Goal: Transaction & Acquisition: Purchase product/service

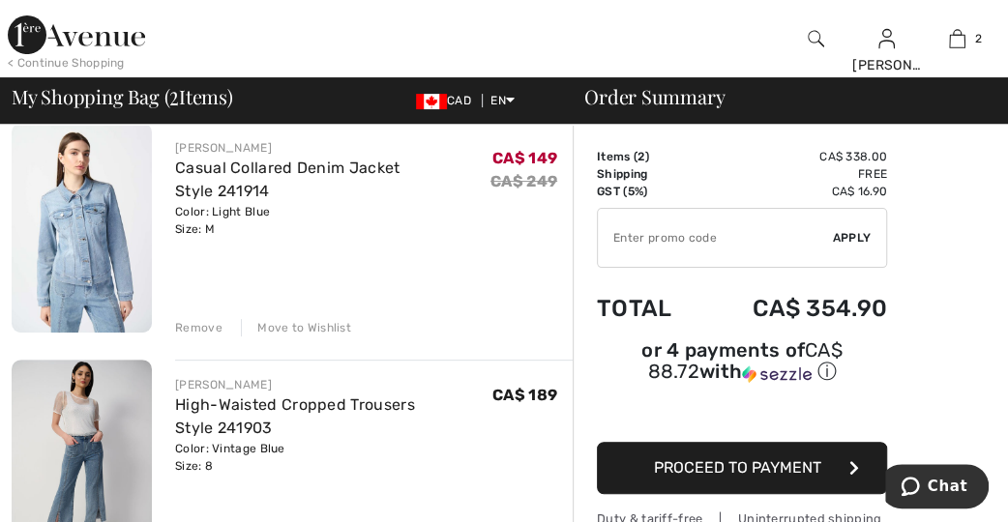
scroll to position [110, 0]
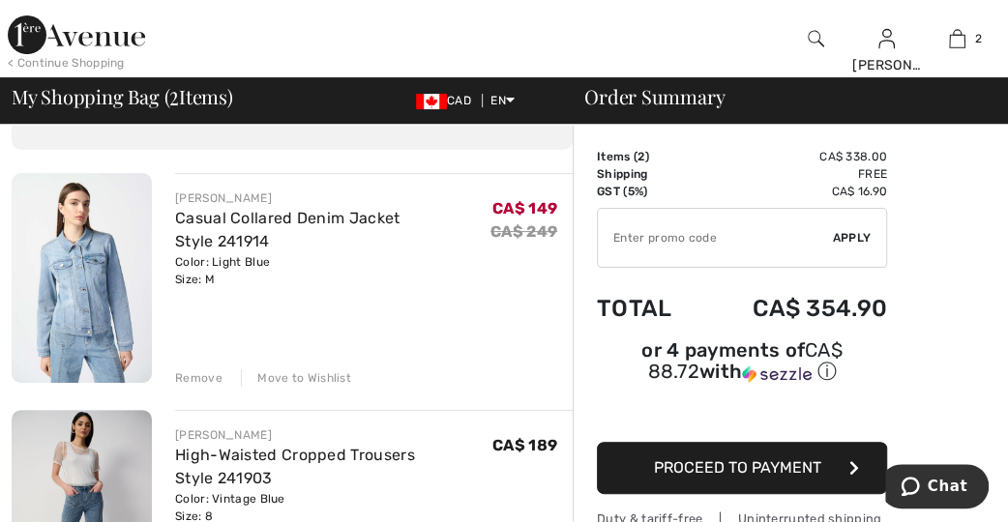
click at [93, 312] on img at bounding box center [82, 278] width 140 height 210
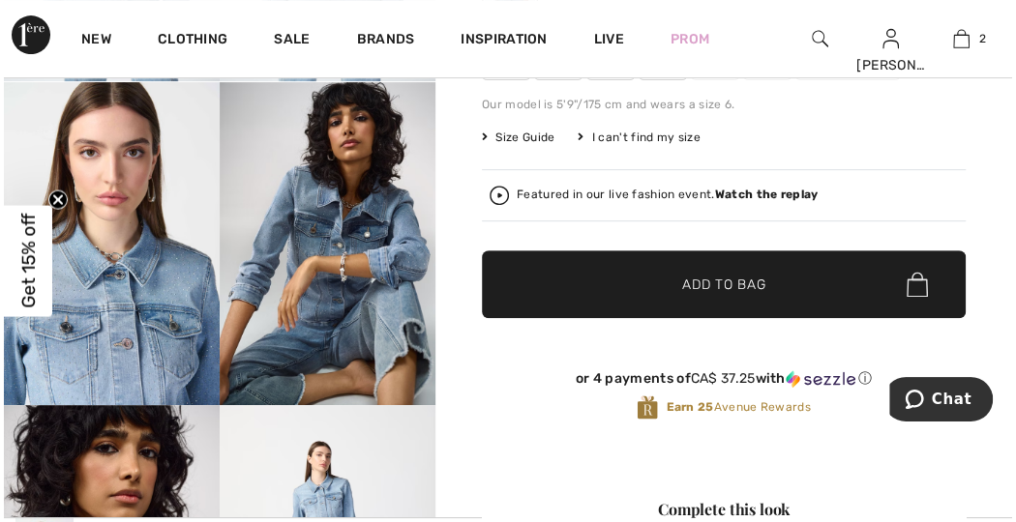
scroll to position [331, 0]
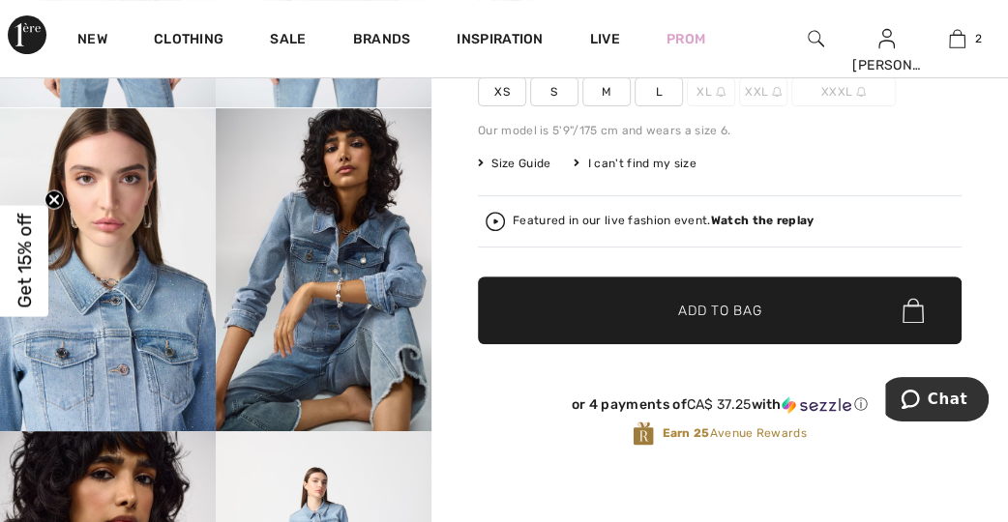
click at [810, 31] on img at bounding box center [816, 38] width 16 height 23
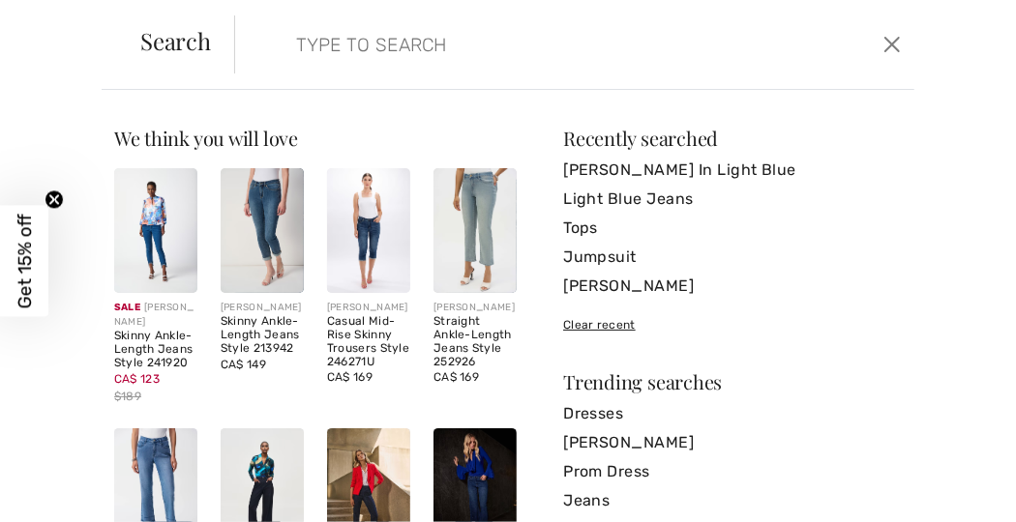
click at [322, 46] on input "search" at bounding box center [506, 44] width 448 height 58
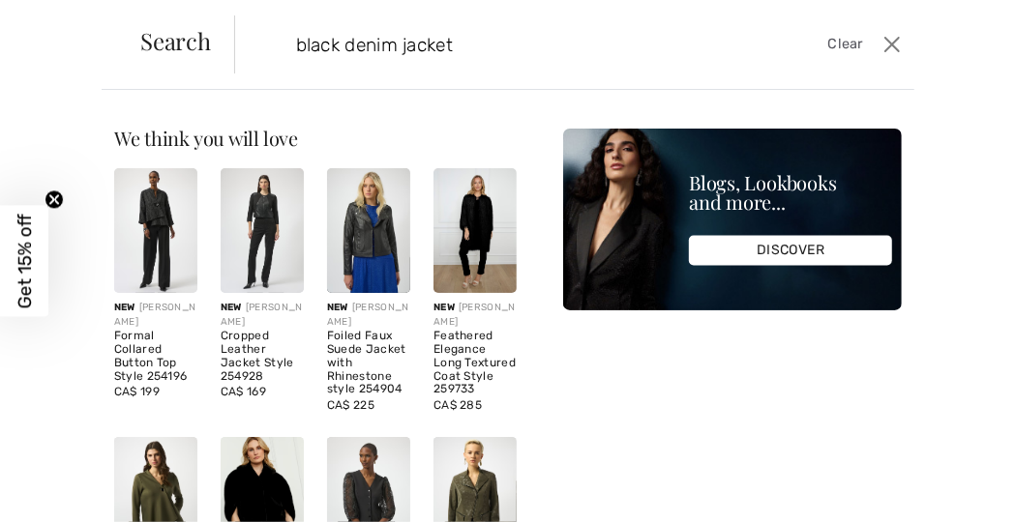
type input "black denim jacket"
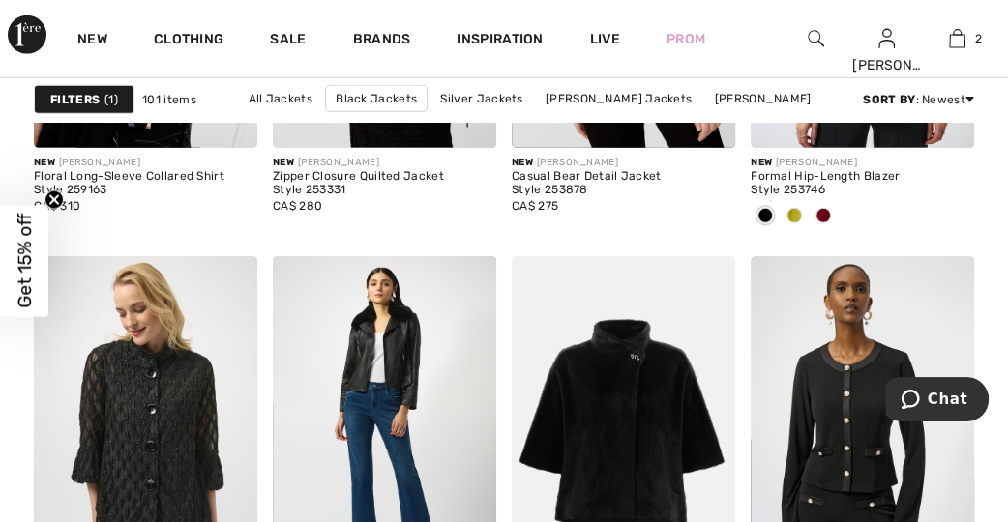
scroll to position [2819, 0]
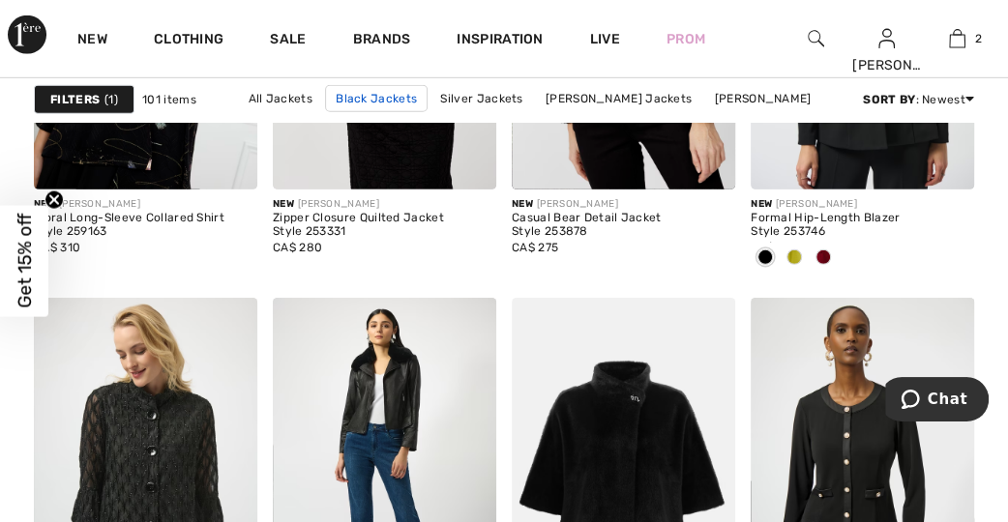
click at [428, 101] on link "Black Jackets" at bounding box center [376, 98] width 103 height 27
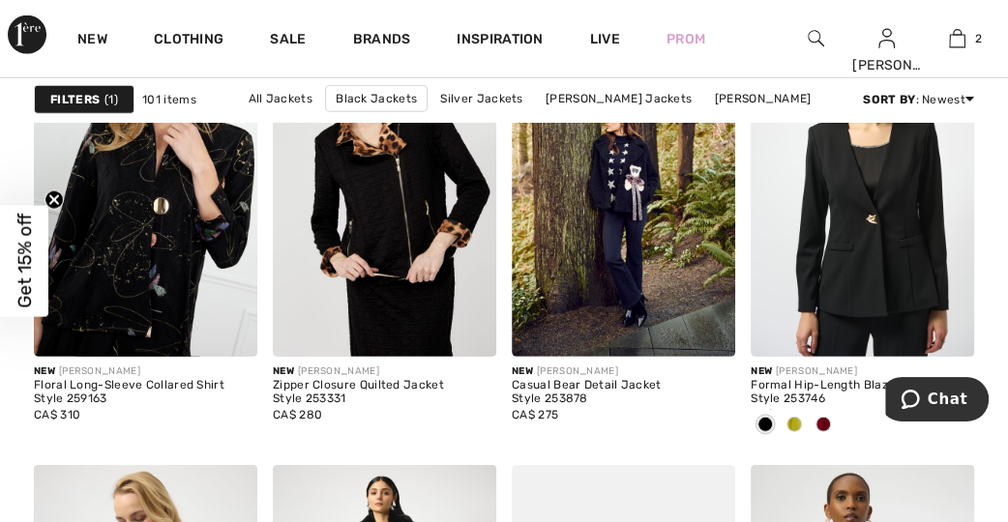
scroll to position [2653, 0]
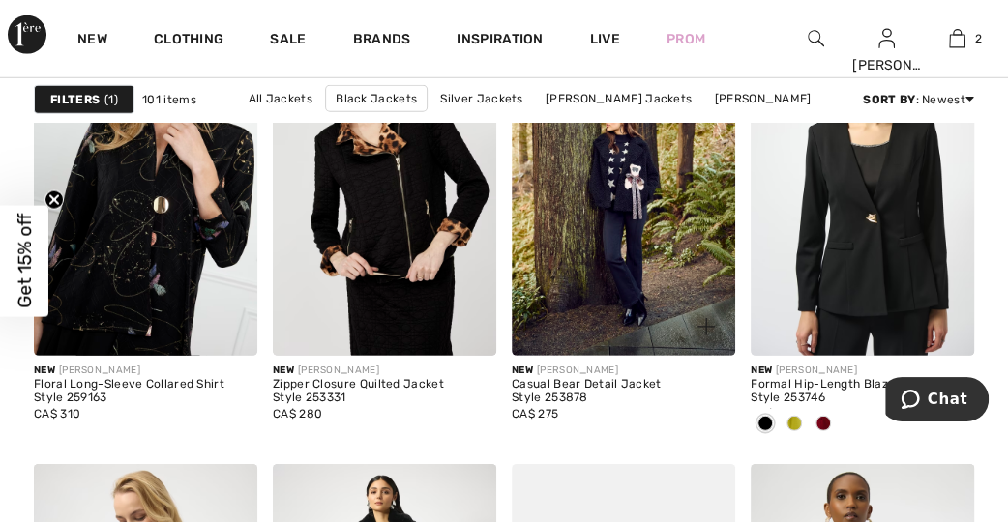
click at [613, 215] on img at bounding box center [623, 189] width 223 height 336
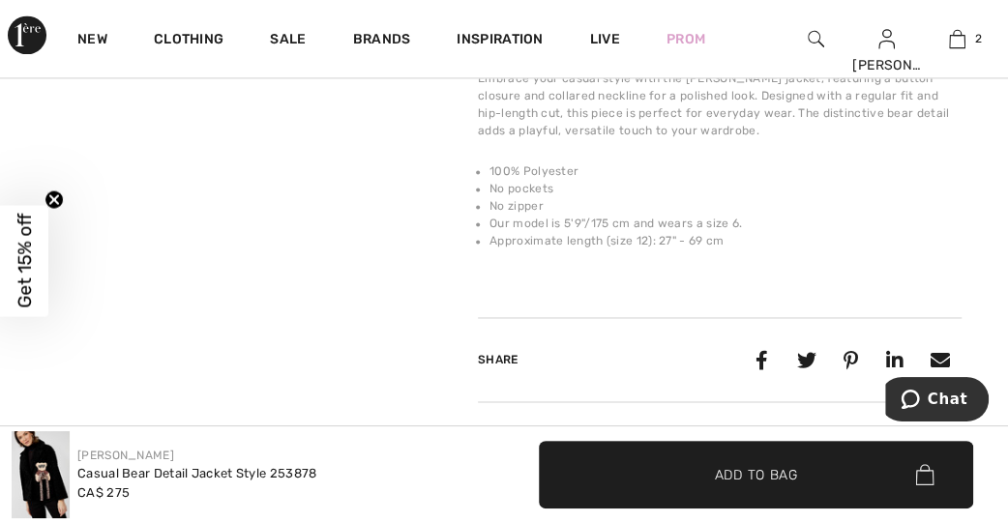
scroll to position [1437, 0]
